Goal: Use online tool/utility: Utilize a website feature to perform a specific function

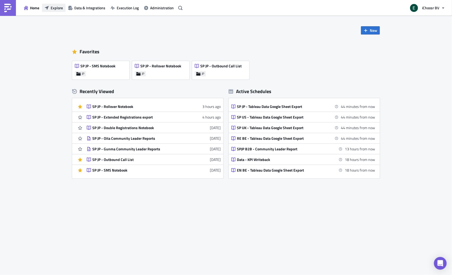
click at [56, 7] on span "Explore" at bounding box center [57, 8] width 12 height 6
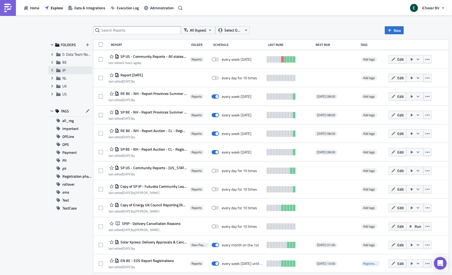
click at [59, 72] on icon at bounding box center [58, 70] width 4 height 3
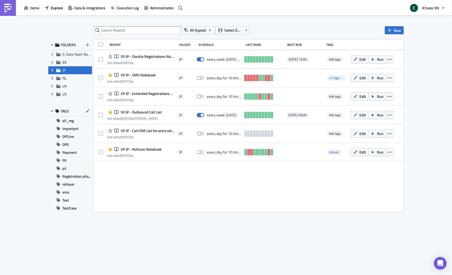
click at [51, 70] on icon "Expand group" at bounding box center [52, 70] width 4 height 4
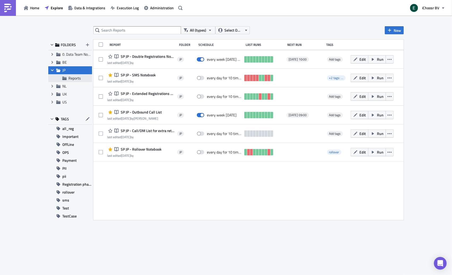
click at [73, 81] on div "Reports" at bounding box center [70, 78] width 44 height 8
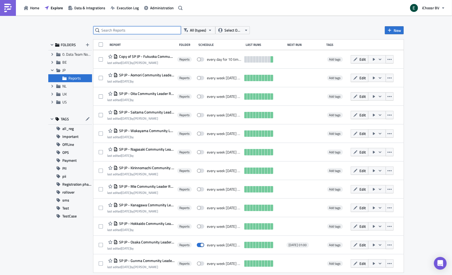
click at [143, 28] on input "text" at bounding box center [136, 30] width 87 height 8
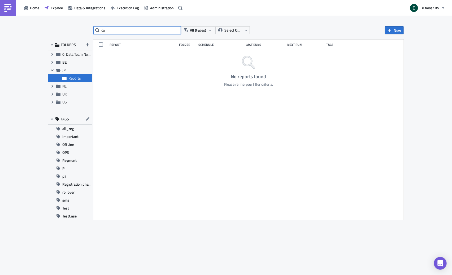
type input "c"
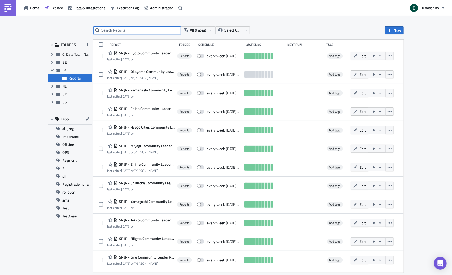
scroll to position [278, 0]
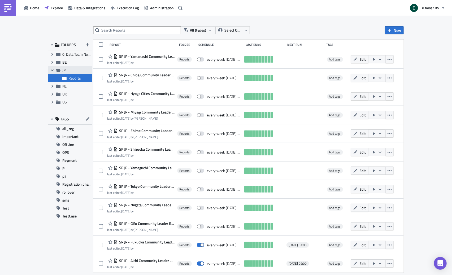
click at [63, 72] on span "JP" at bounding box center [63, 70] width 3 height 6
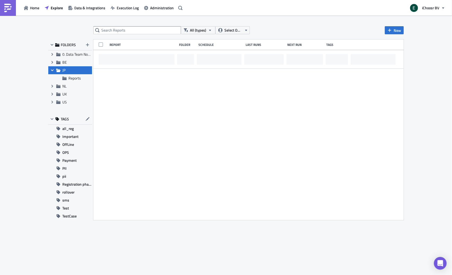
scroll to position [0, 0]
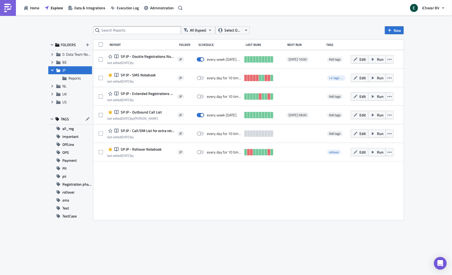
click at [71, 45] on span "FOLDERS" at bounding box center [68, 44] width 15 height 5
click at [52, 44] on icon "button" at bounding box center [52, 45] width 3 height 2
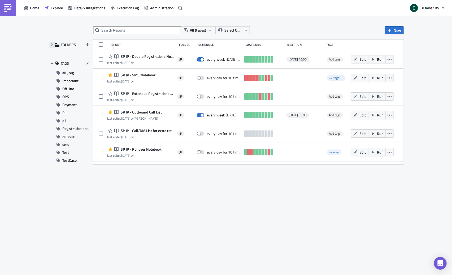
click at [52, 44] on icon "button" at bounding box center [52, 44] width 2 height 3
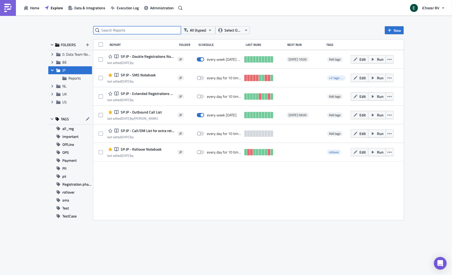
click at [111, 31] on input "text" at bounding box center [136, 30] width 87 height 8
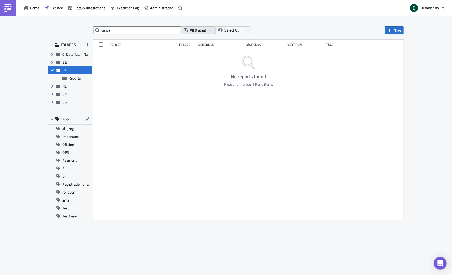
click at [203, 31] on span "All (types)" at bounding box center [198, 30] width 16 height 6
click at [230, 30] on span "Select Owner" at bounding box center [233, 30] width 18 height 6
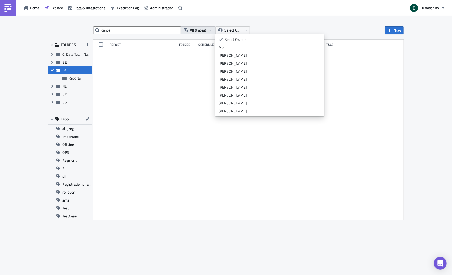
click at [206, 30] on button "All (types)" at bounding box center [198, 30] width 34 height 8
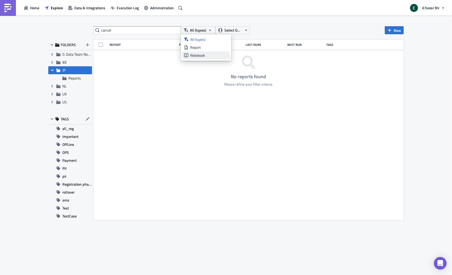
click at [199, 53] on div "Notebook" at bounding box center [209, 55] width 38 height 5
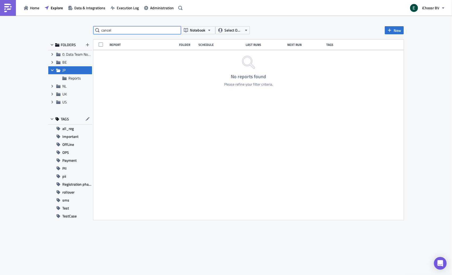
click at [123, 33] on input "cancel" at bounding box center [136, 30] width 87 height 8
click at [59, 70] on icon at bounding box center [58, 70] width 4 height 3
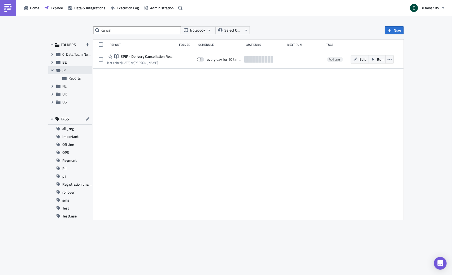
click at [59, 70] on icon at bounding box center [58, 70] width 4 height 3
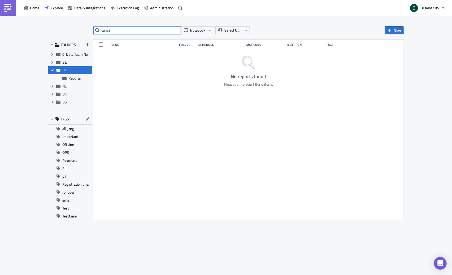
click at [116, 32] on input "cancel" at bounding box center [136, 30] width 87 height 8
click at [65, 57] on div "Expand group 0. Data Team Notebooks & Reports" at bounding box center [70, 54] width 44 height 8
click at [117, 31] on input "cancel" at bounding box center [136, 30] width 87 height 8
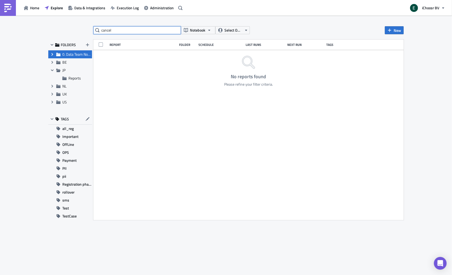
click at [117, 31] on input "cancel" at bounding box center [136, 30] width 87 height 8
type input "delivery"
click at [62, 71] on span "JP" at bounding box center [63, 70] width 3 height 6
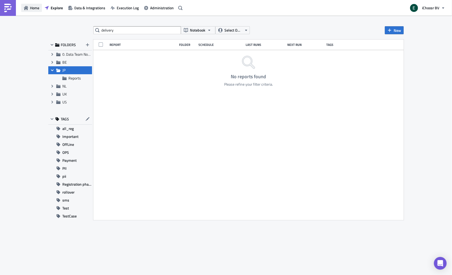
click at [36, 6] on span "Home" at bounding box center [34, 8] width 9 height 6
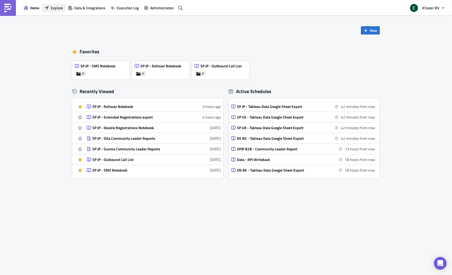
click at [50, 6] on button "Explore" at bounding box center [54, 8] width 24 height 8
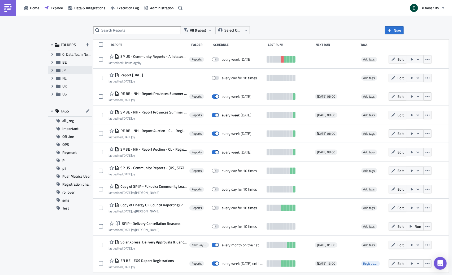
click at [65, 72] on span "JP" at bounding box center [63, 70] width 3 height 6
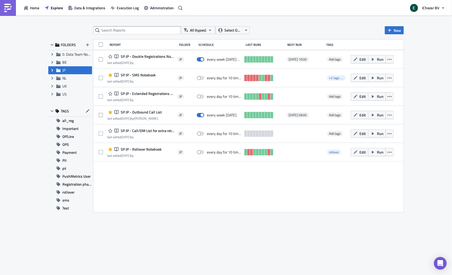
click at [306, 25] on div "All (types) Select Owner New FOLDERS Expand group 0. Data Team Notebooks & Repo…" at bounding box center [226, 146] width 452 height 260
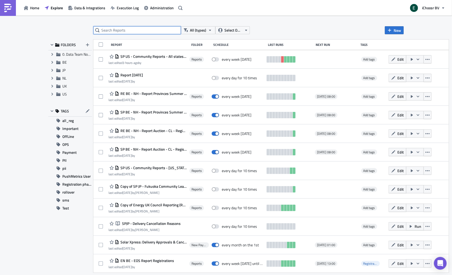
click at [138, 31] on input "text" at bounding box center [136, 30] width 87 height 8
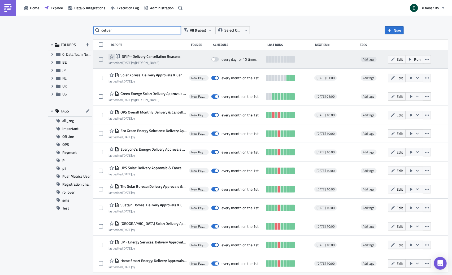
type input "deliver"
click at [112, 57] on icon "button" at bounding box center [111, 56] width 4 height 4
click at [198, 63] on div at bounding box center [199, 59] width 20 height 11
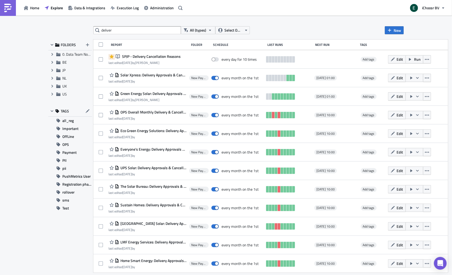
click at [161, 56] on span "SPJP - Delivery Cancellation Reasons" at bounding box center [151, 56] width 60 height 5
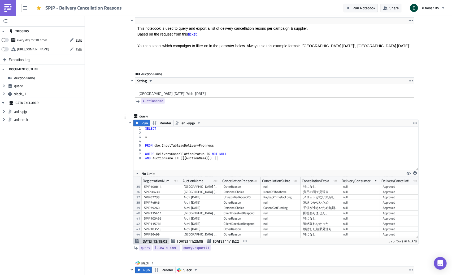
click at [104, 124] on div "Add Image Execution Log SPJP - Delivery Cancellation Reasons <p>This notebook i…" at bounding box center [268, 269] width 367 height 595
click at [111, 85] on div "Add Image Execution Log SPJP - Delivery Cancellation Reasons <p>This notebook i…" at bounding box center [268, 269] width 367 height 595
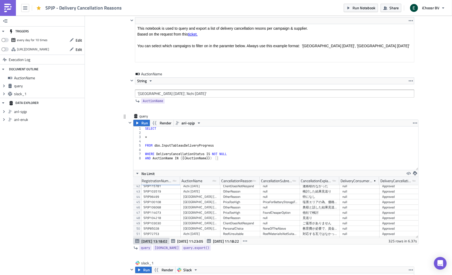
scroll to position [221, 1]
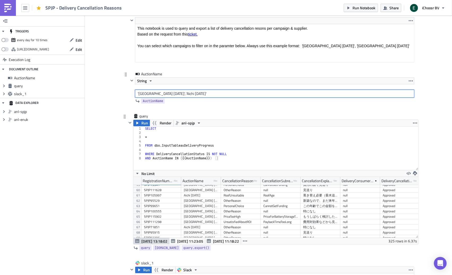
click at [148, 94] on input "'Fukuoka 2024', 'Aichi 2024'" at bounding box center [274, 94] width 279 height 8
click at [145, 94] on input "'Fukuoka 2024', 'Aichi 2024'" at bounding box center [274, 94] width 279 height 8
click at [166, 94] on input "'Miyoshi-city 2024', 'Aichi 2024'" at bounding box center [274, 94] width 279 height 8
type input "'Miyoshi-city 2023'"
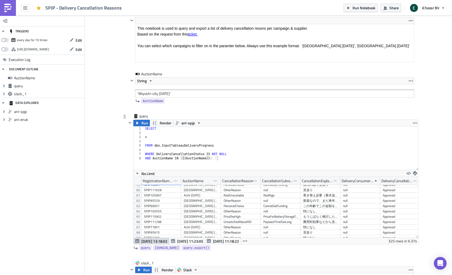
click at [105, 121] on div "Add Image Execution Log SPJP - Delivery Cancellation Reasons <p>This notebook i…" at bounding box center [268, 269] width 367 height 595
click at [143, 123] on span "Run" at bounding box center [144, 123] width 7 height 6
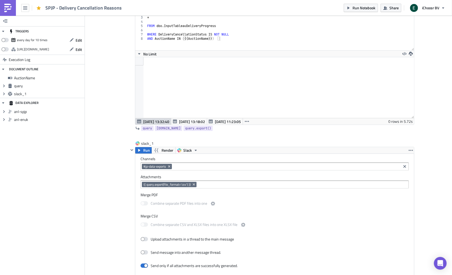
scroll to position [174, 0]
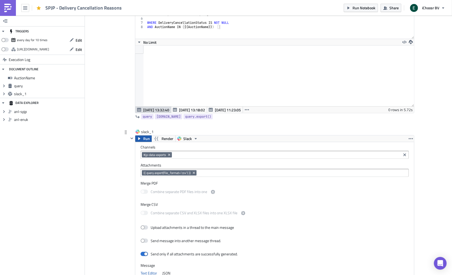
click at [148, 140] on span "Run" at bounding box center [146, 138] width 7 height 6
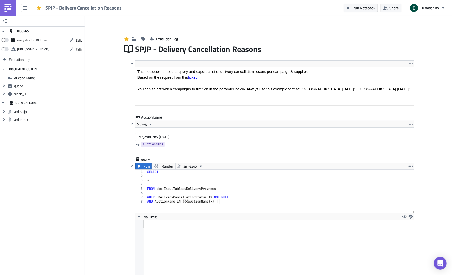
click at [59, 11] on div "SPJP - Delivery Cancellation Reasons" at bounding box center [83, 8] width 77 height 6
click at [9, 11] on img at bounding box center [8, 8] width 8 height 8
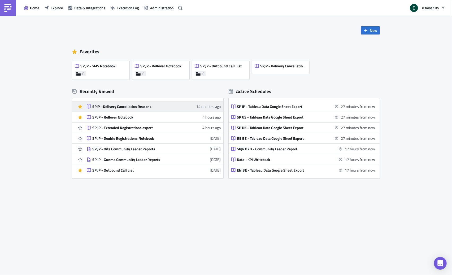
click at [127, 105] on div "SPJP - Delivery Cancellation Reasons" at bounding box center [138, 106] width 93 height 5
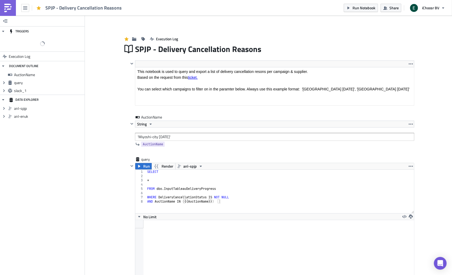
scroll to position [60, 278]
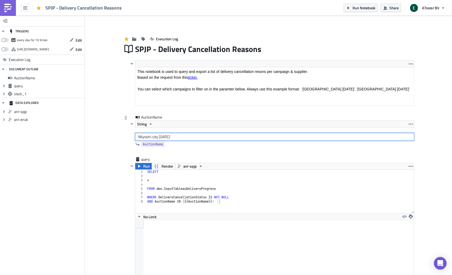
click at [152, 137] on input "'Miyoshi-city 2023'" at bounding box center [274, 137] width 279 height 8
type input "'Miyoshi city 2023'"
click at [141, 168] on icon "button" at bounding box center [139, 166] width 4 height 4
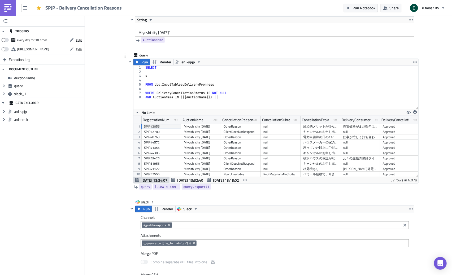
scroll to position [60, 285]
click at [143, 209] on span "Run" at bounding box center [146, 209] width 7 height 6
click at [188, 180] on span "Sep 11 13:32:40" at bounding box center [190, 180] width 26 height 6
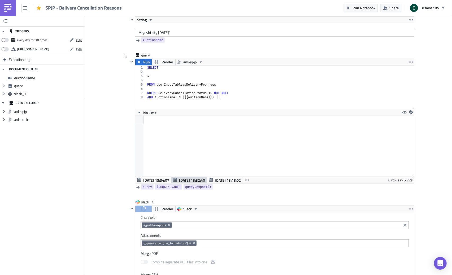
scroll to position [60, 278]
click at [151, 180] on span "Sep 11 13:34:07" at bounding box center [156, 180] width 26 height 6
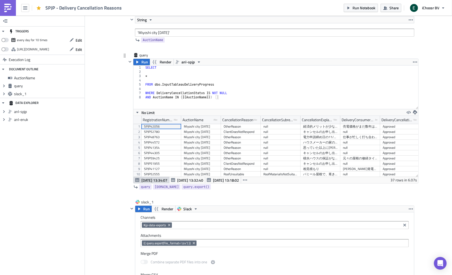
scroll to position [60, 285]
click at [101, 46] on div "Add Image Execution Log SPJP - Delivery Cancellation Reasons <p>This notebook i…" at bounding box center [268, 208] width 367 height 595
